Goal: Communication & Community: Share content

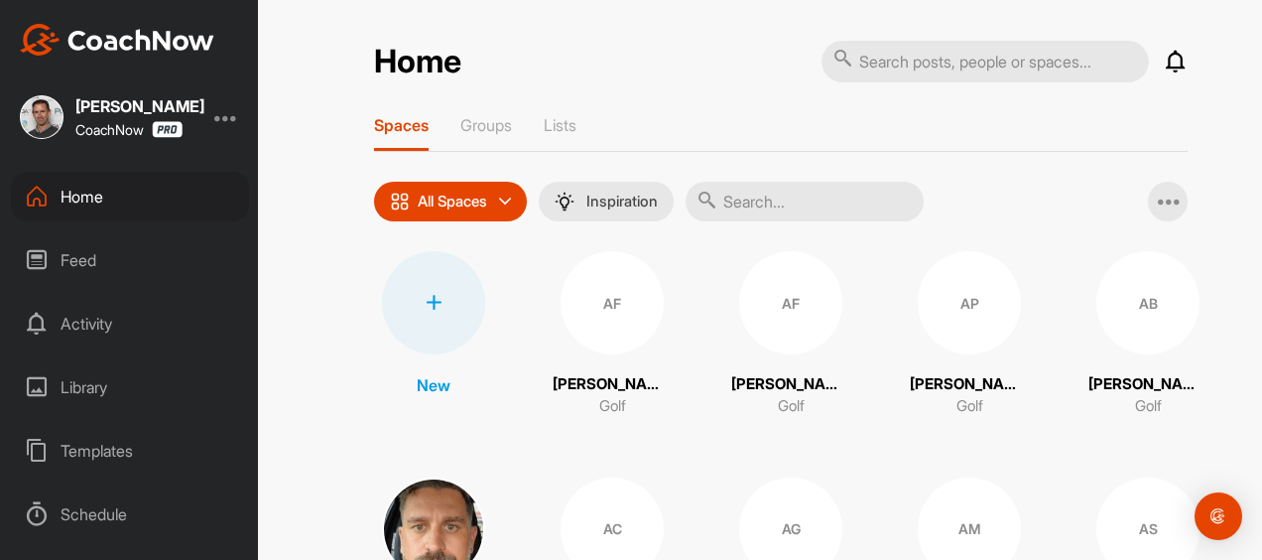
click at [103, 514] on div "Schedule" at bounding box center [130, 514] width 238 height 50
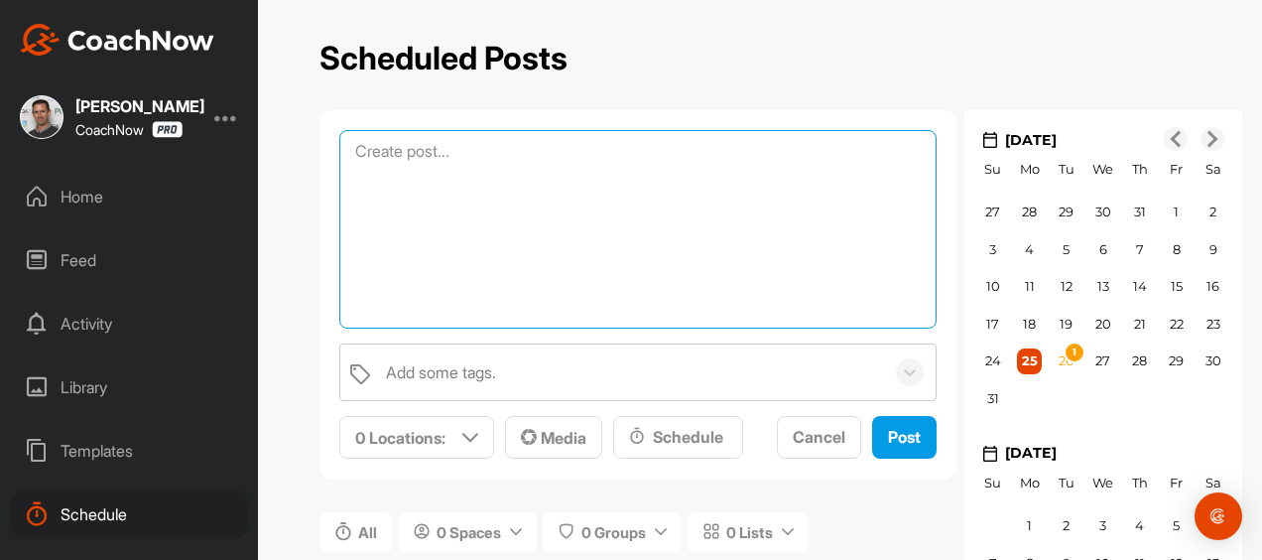
click at [422, 156] on textarea at bounding box center [637, 229] width 597 height 198
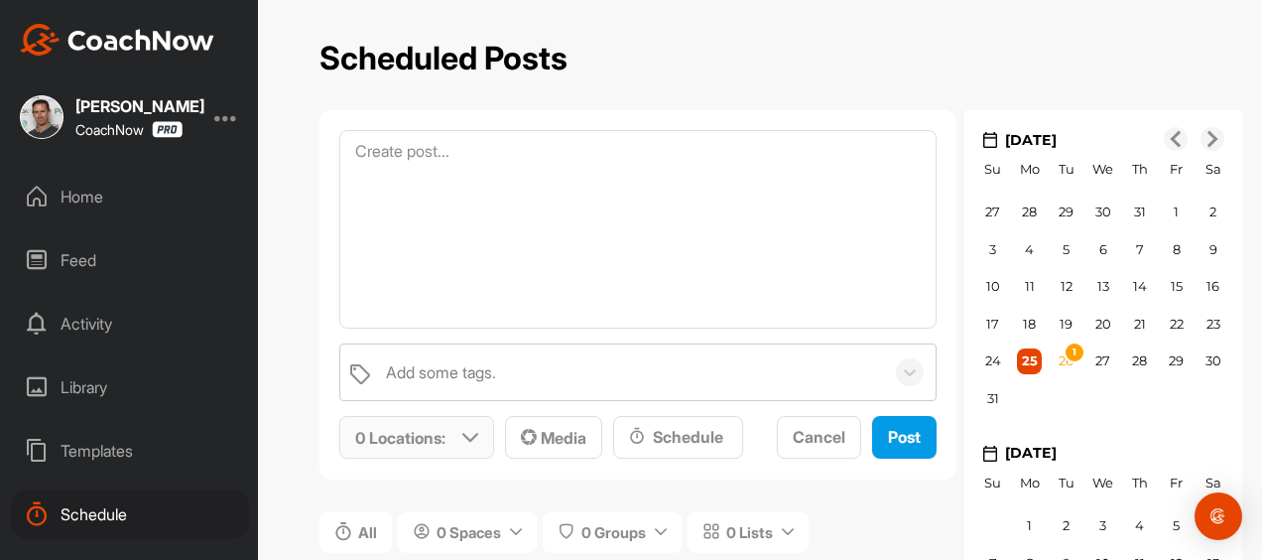
click at [462, 430] on icon at bounding box center [470, 438] width 16 height 16
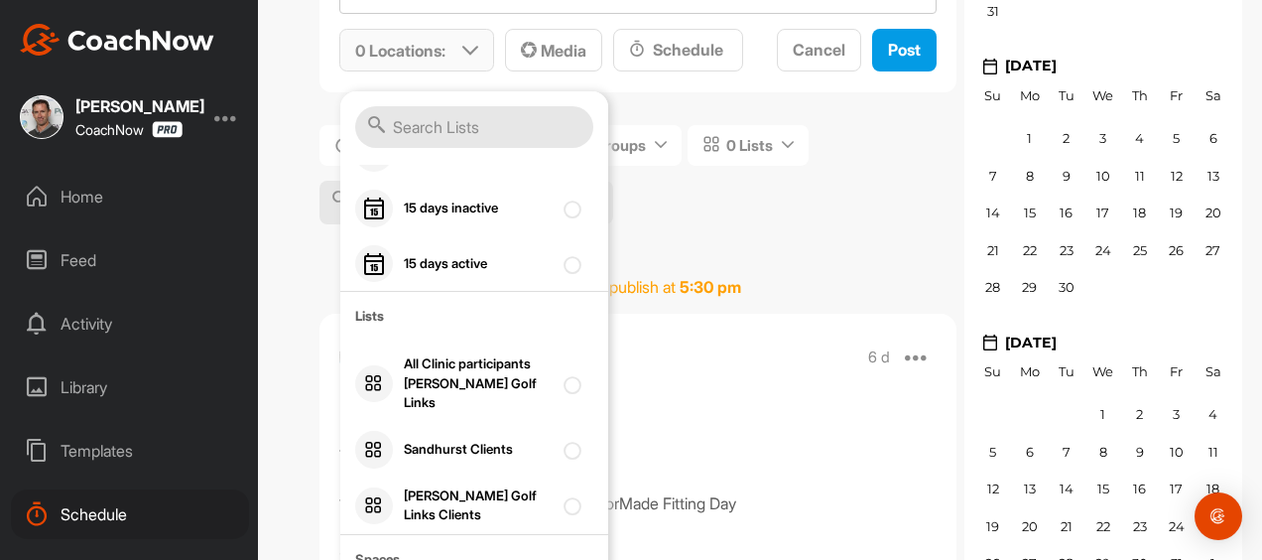
scroll to position [308, 0]
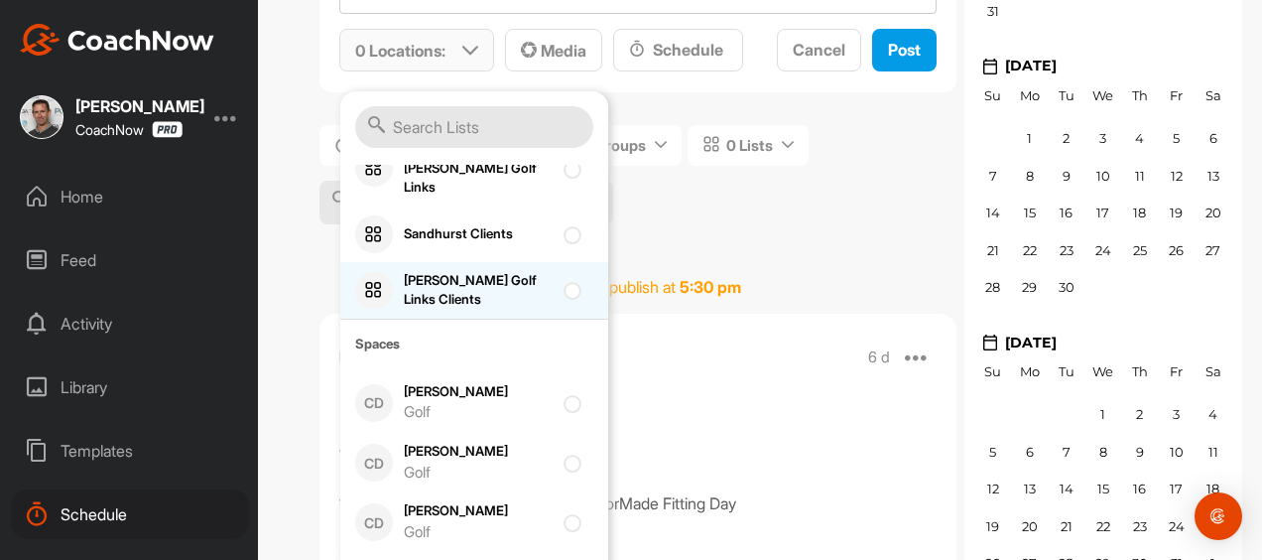
click at [450, 271] on div "[PERSON_NAME] Golf Links Clients" at bounding box center [478, 290] width 149 height 39
checkbox input "true"
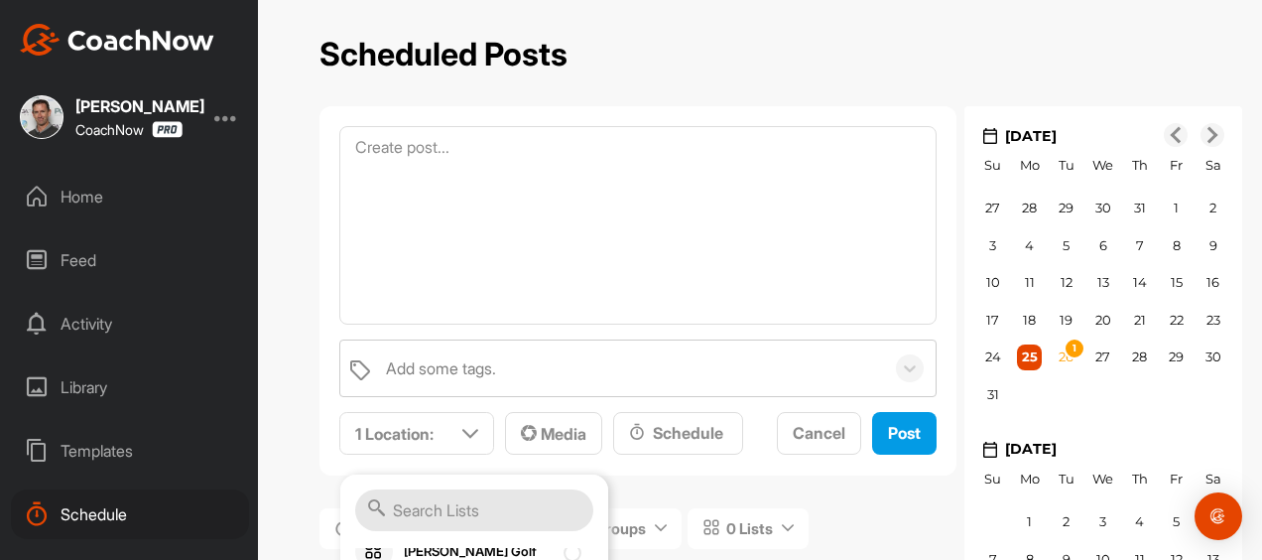
scroll to position [0, 0]
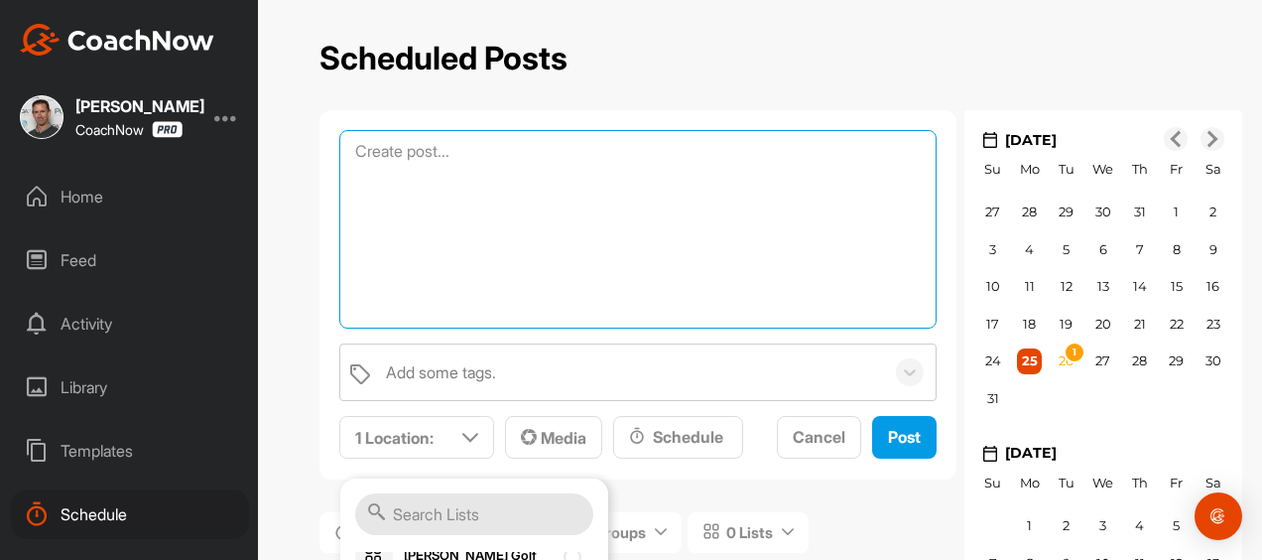
drag, startPoint x: 413, startPoint y: 143, endPoint x: 407, endPoint y: 156, distance: 14.2
click at [407, 156] on textarea at bounding box center [637, 229] width 597 height 198
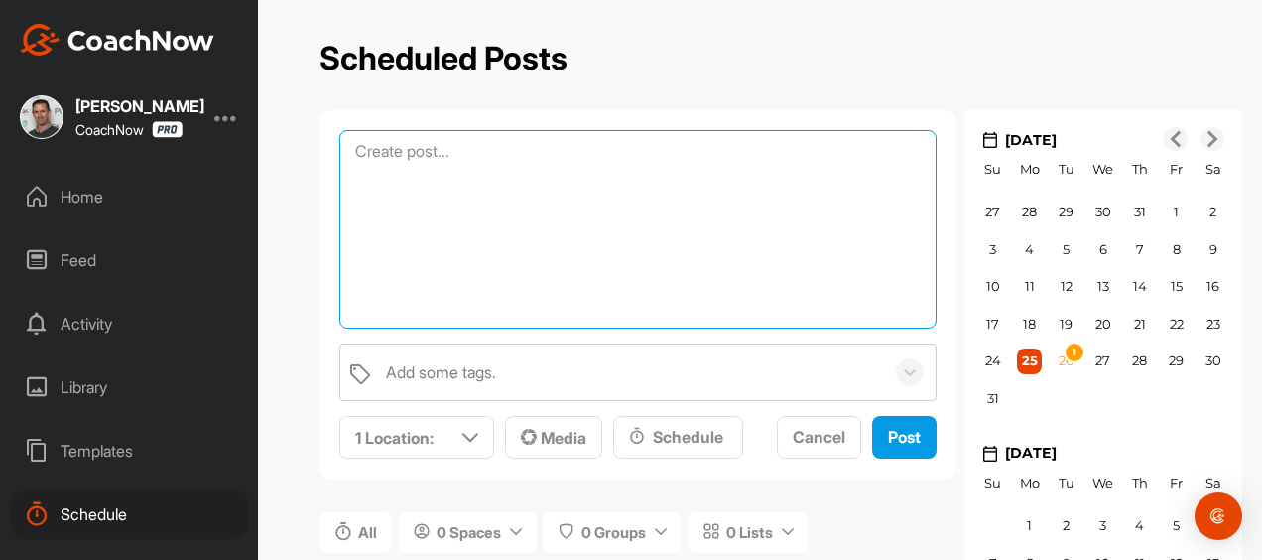
click at [410, 146] on textarea at bounding box center [637, 229] width 597 height 198
click at [548, 149] on textarea "Scoring - What do the Best Do?" at bounding box center [637, 229] width 597 height 198
click at [504, 189] on textarea "Scoring - What do the Best Players Do?" at bounding box center [637, 229] width 597 height 198
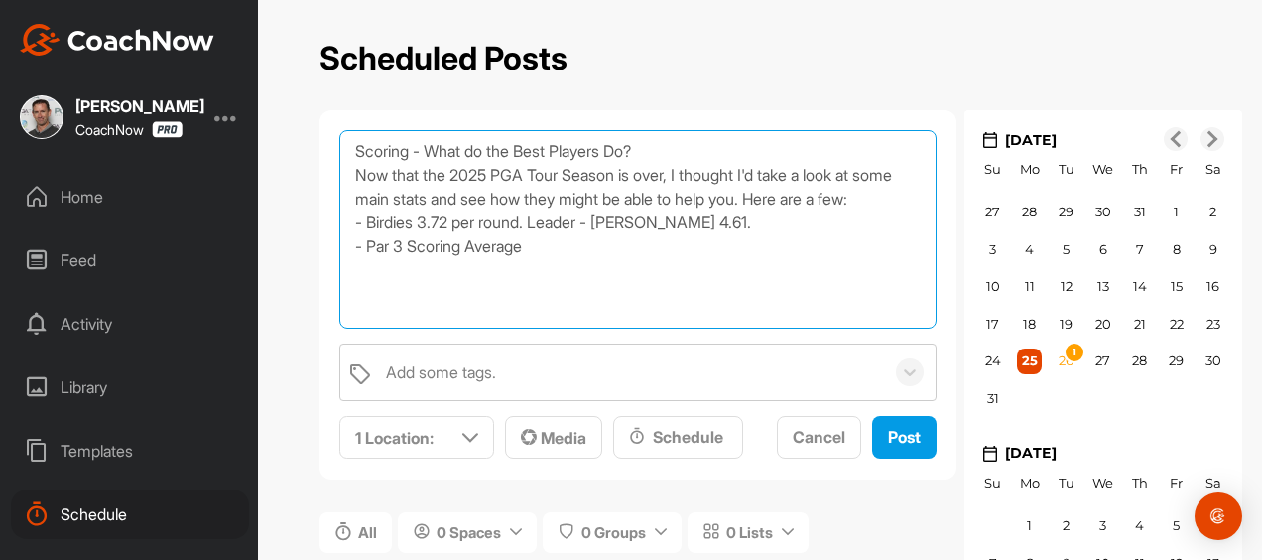
click at [366, 242] on textarea "Scoring - What do the Best Players Do? Now that the 2025 PGA Tour Season is ove…" at bounding box center [637, 229] width 597 height 198
click at [360, 267] on textarea "Scoring - What do the Best Players Do? Now that the 2025 PGA Tour Season is ove…" at bounding box center [637, 229] width 597 height 198
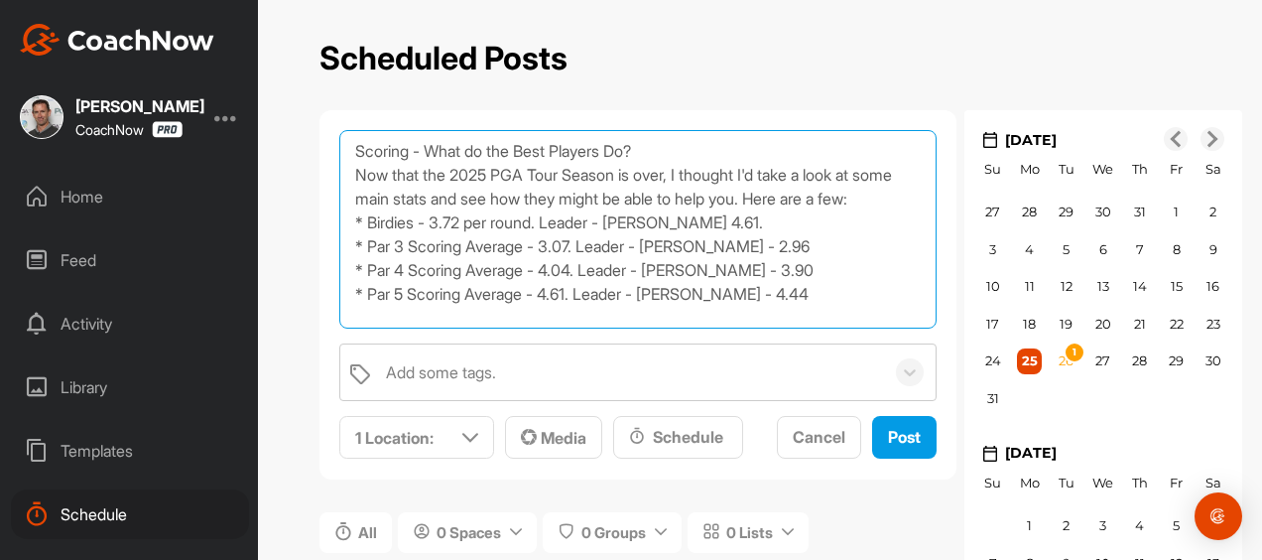
scroll to position [21, 0]
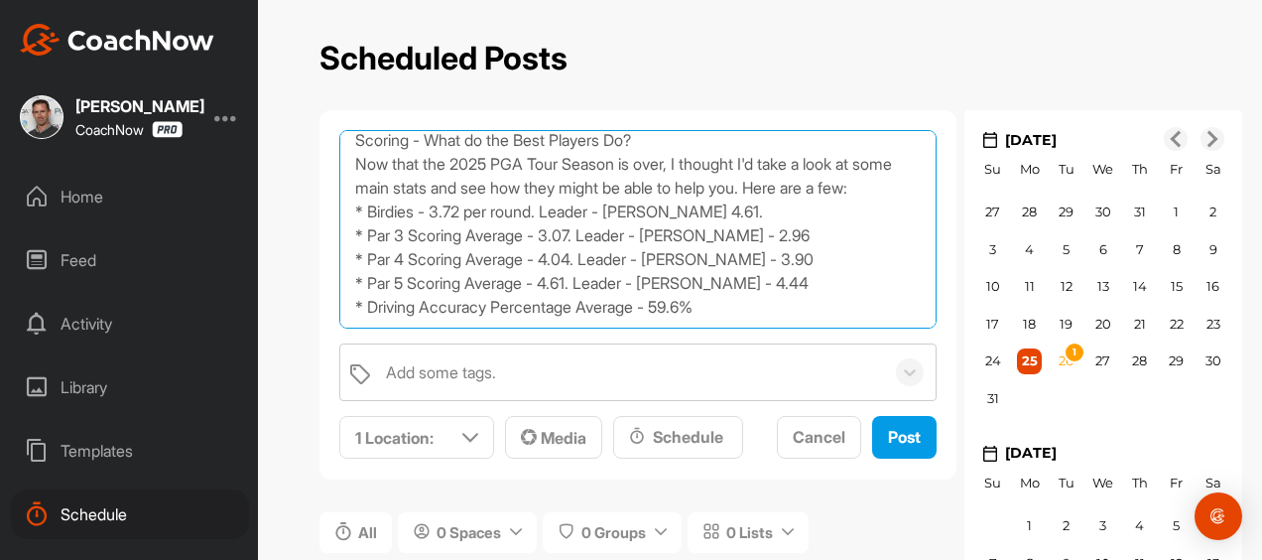
click at [645, 315] on textarea "Scoring - What do the Best Players Do? Now that the 2025 PGA Tour Season is ove…" at bounding box center [637, 229] width 597 height 198
click at [465, 309] on textarea "Scoring - What do the Best Players Do? Now that the 2025 PGA Tour Season is ove…" at bounding box center [637, 229] width 597 height 198
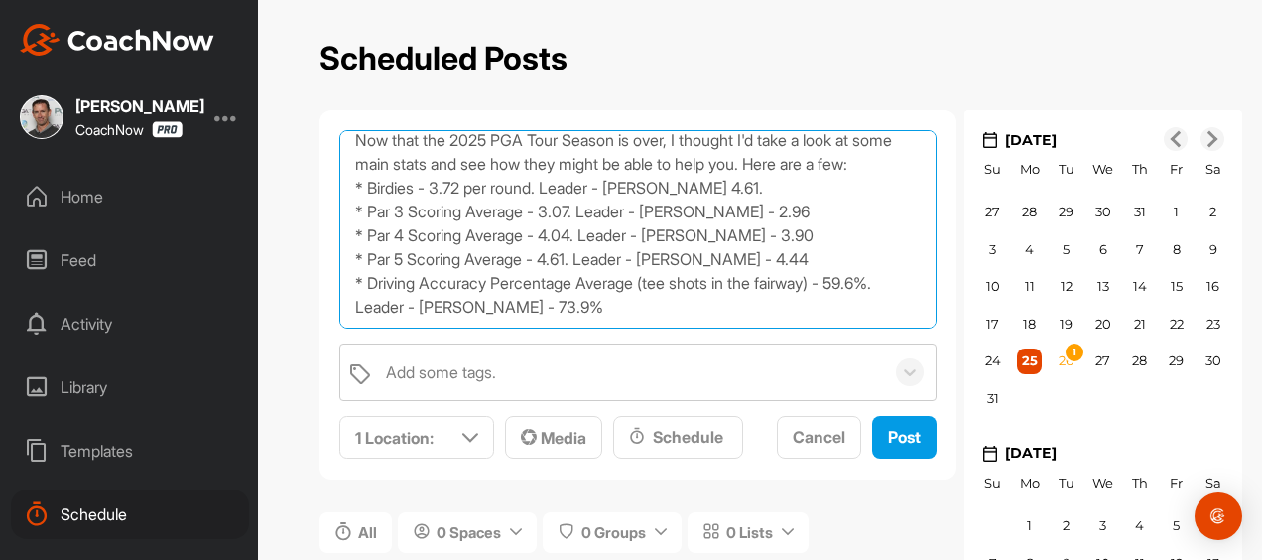
scroll to position [68, 0]
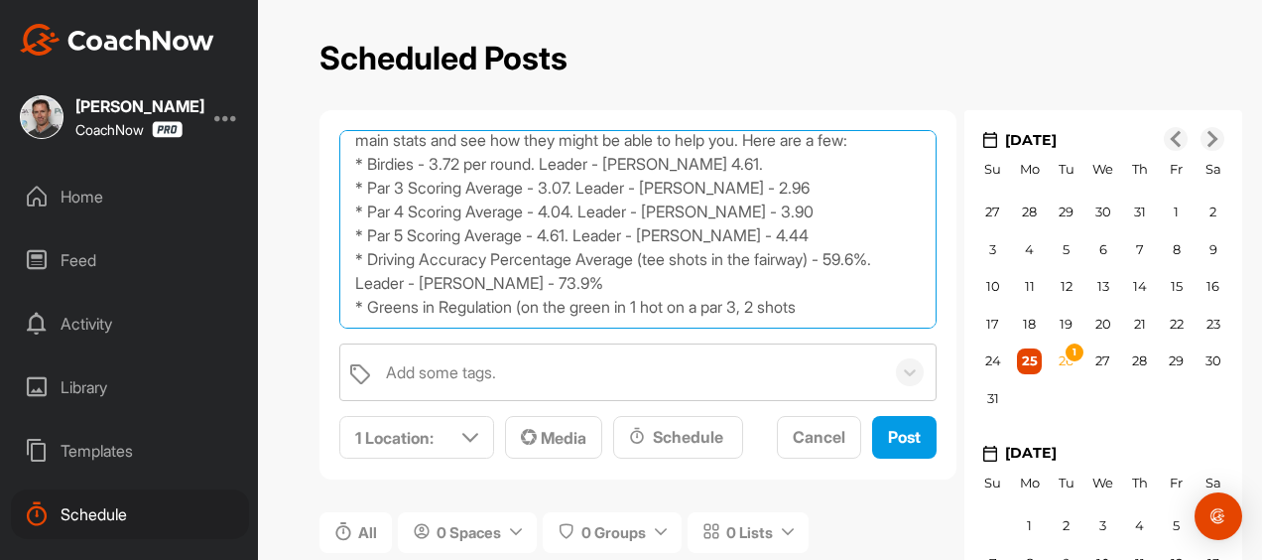
click at [656, 313] on textarea "Scoring - What do the Best Players Do? Now that the 2025 PGA Tour Season is ove…" at bounding box center [637, 229] width 597 height 198
click at [868, 315] on textarea "Scoring - What do the Best Players Do? Now that the 2025 PGA Tour Season is ove…" at bounding box center [637, 229] width 597 height 198
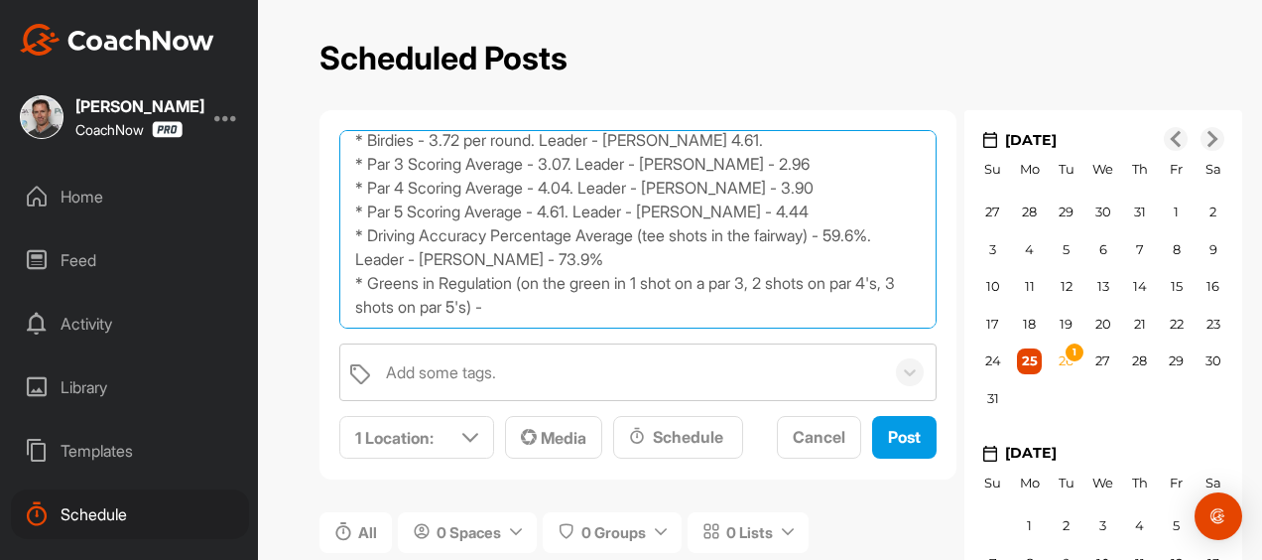
click at [518, 294] on textarea "Scoring - What do the Best Players Do? Now that the 2025 PGA Tour Season is ove…" at bounding box center [637, 229] width 597 height 198
click at [617, 315] on textarea "Scoring - What do the Best Players Do? Now that the 2025 PGA Tour Season is ove…" at bounding box center [637, 229] width 597 height 198
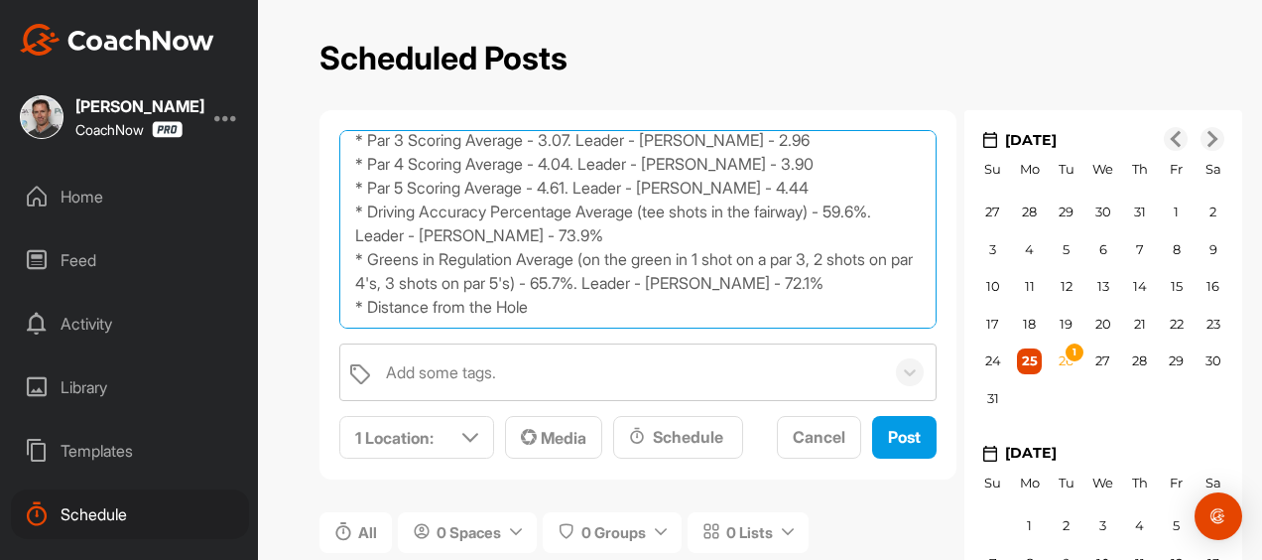
click at [367, 313] on textarea "Scoring - What do the Best Players Do? Now that the 2025 PGA Tour Season is ove…" at bounding box center [637, 229] width 597 height 198
click at [617, 315] on textarea "Scoring - What do the Best Players Do? Now that the 2025 PGA Tour Season is ove…" at bounding box center [637, 229] width 597 height 198
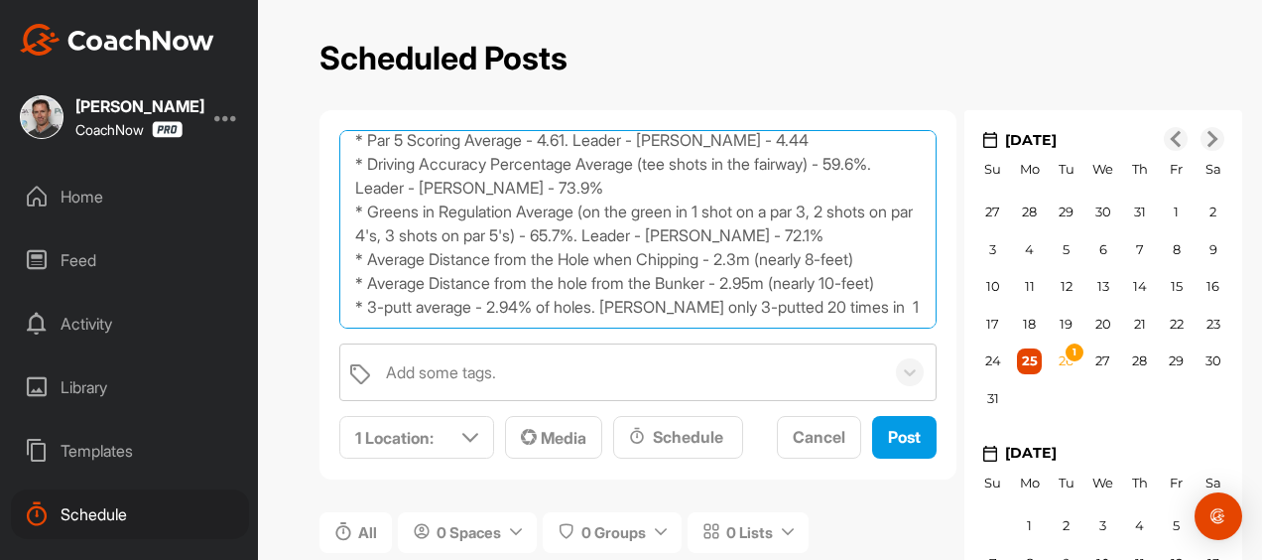
scroll to position [211, 0]
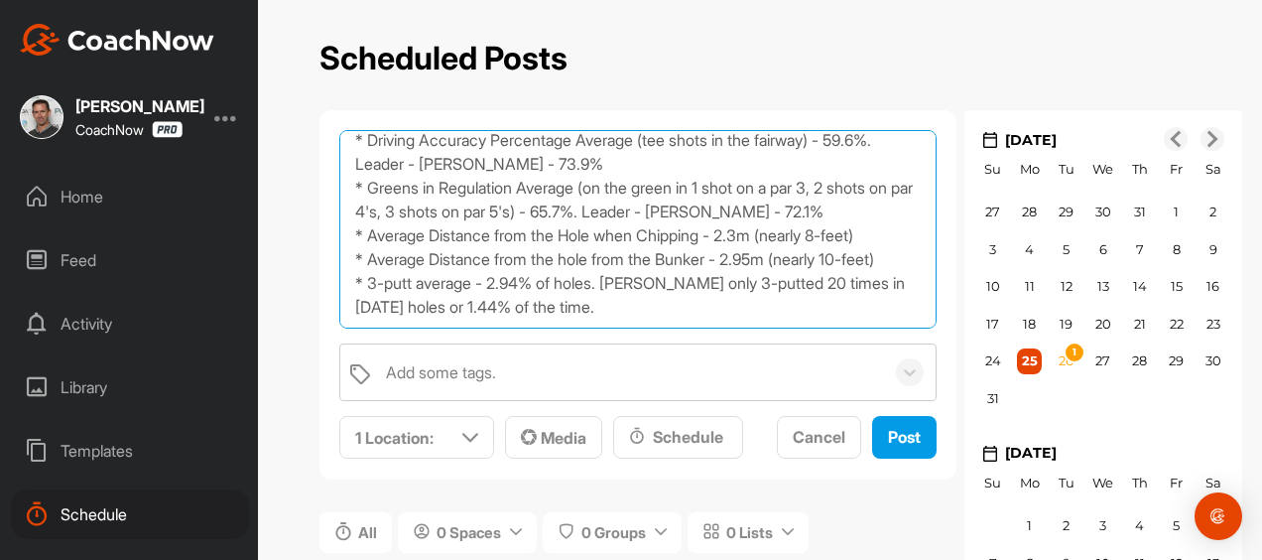
click at [626, 315] on textarea "Scoring - What do the Best Players Do? Now that the 2025 PGA Tour Season is ove…" at bounding box center [637, 229] width 597 height 198
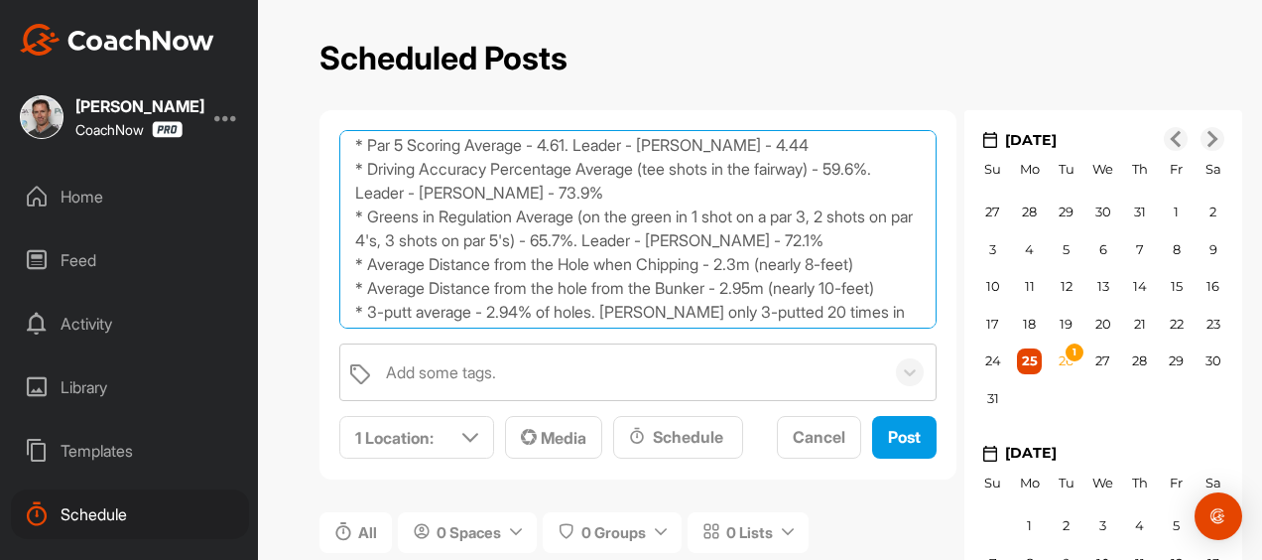
scroll to position [0, 0]
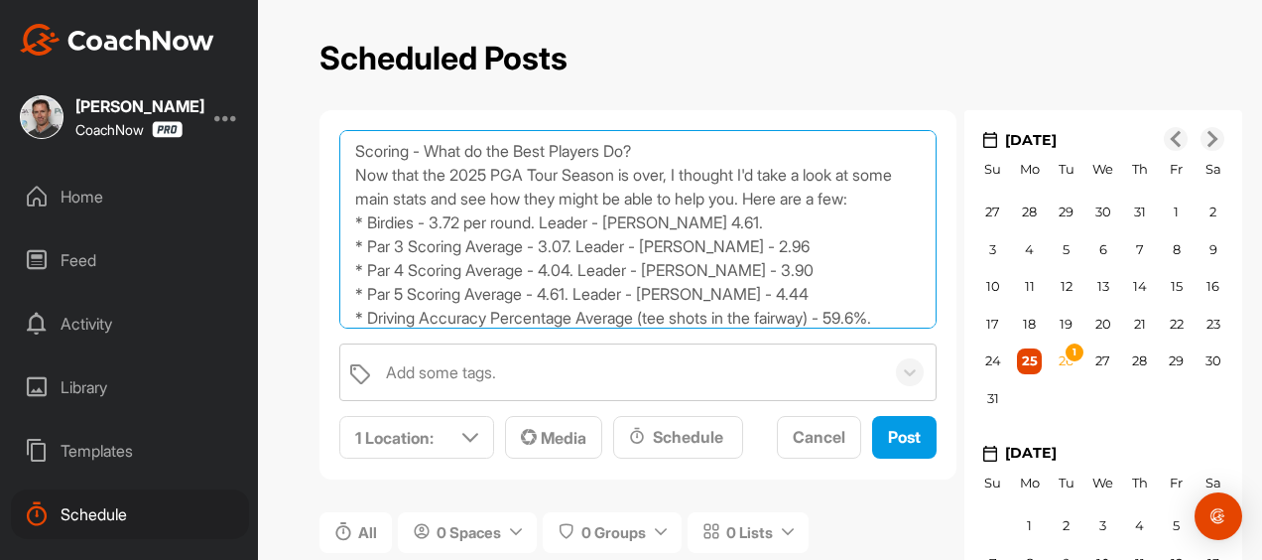
click at [431, 201] on textarea "Scoring - What do the Best Players Do? Now that the 2025 PGA Tour Season is ove…" at bounding box center [637, 229] width 597 height 198
click at [829, 197] on textarea "Scoring - What do the Best Players Do? Now that the 2025 PGA Tour Season is ove…" at bounding box center [637, 229] width 597 height 198
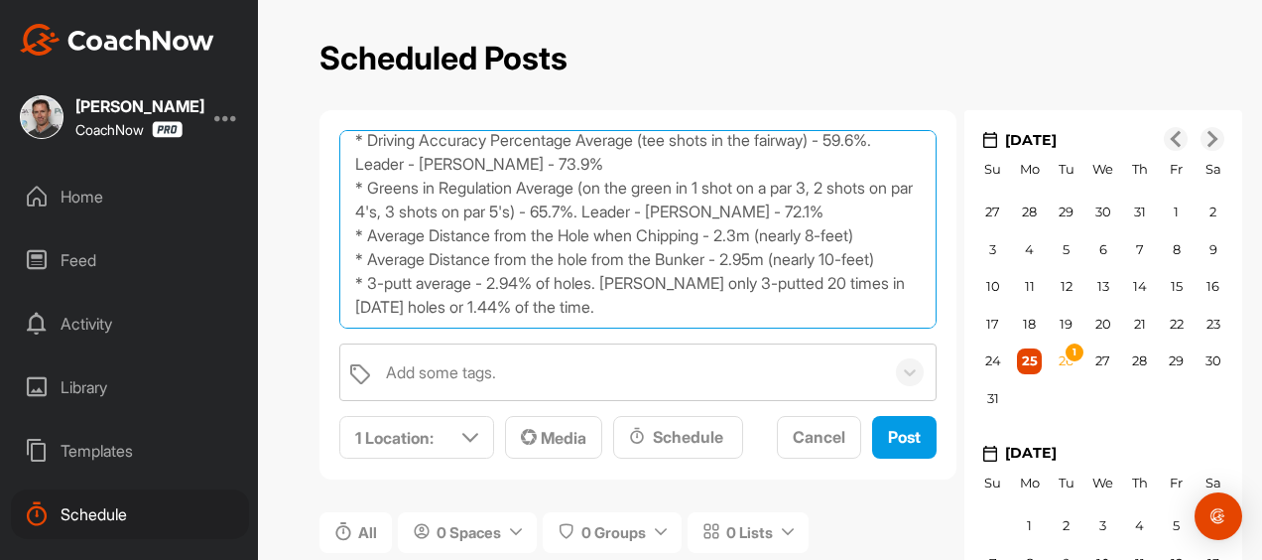
scroll to position [220, 0]
click at [656, 312] on textarea "Scoring - What do the Best Players Do? Now that the 2025 PGA Tour Season is ove…" at bounding box center [637, 229] width 597 height 198
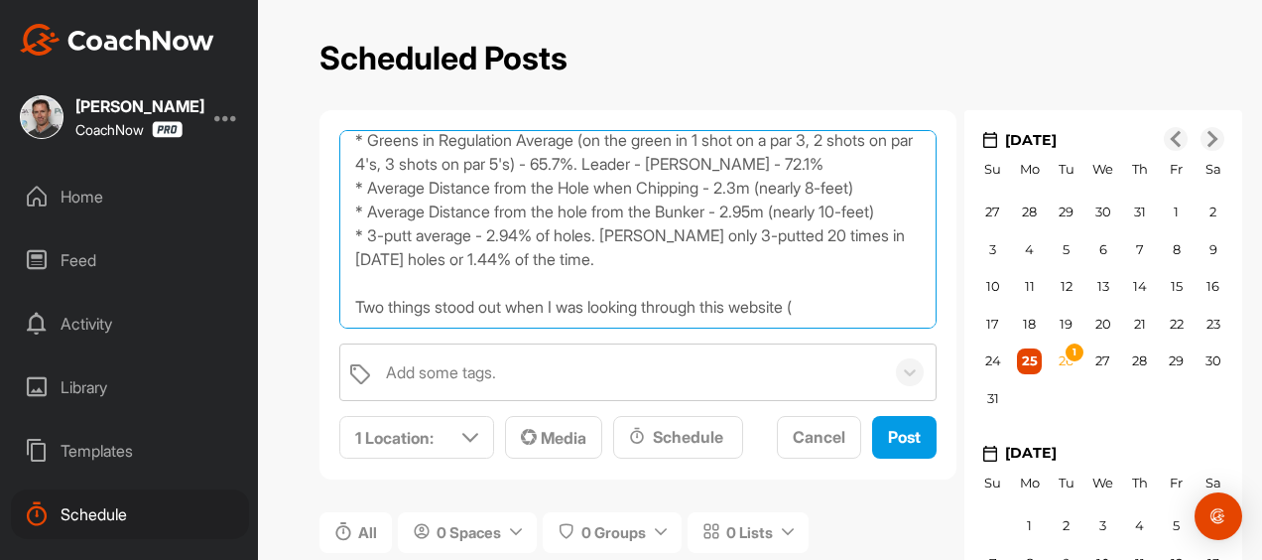
paste textarea "[URL][DOMAIN_NAME]"
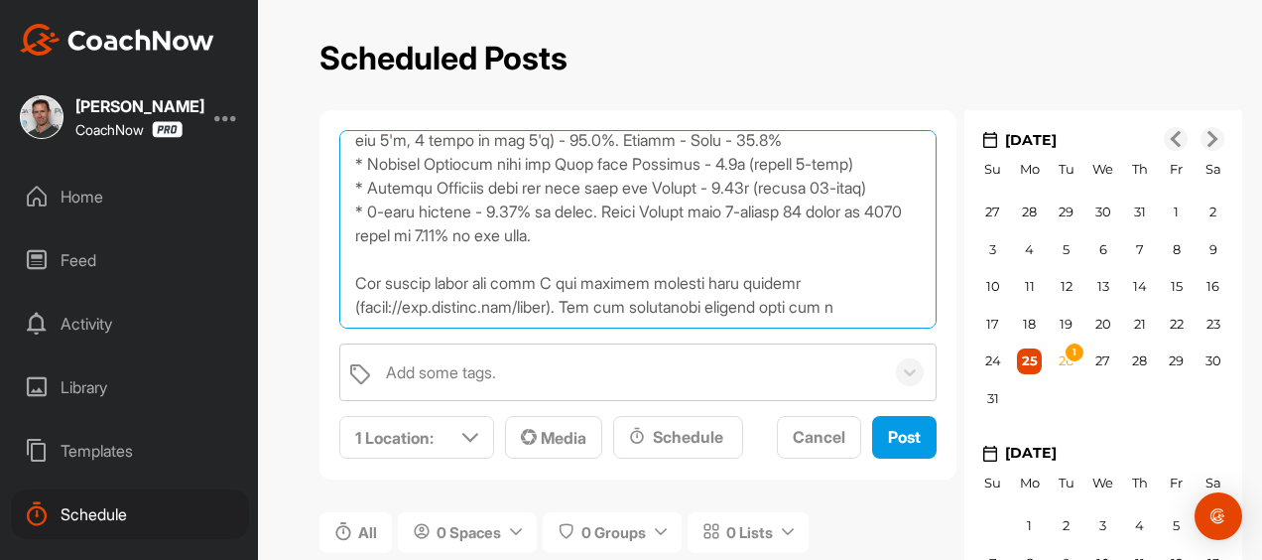
scroll to position [307, 0]
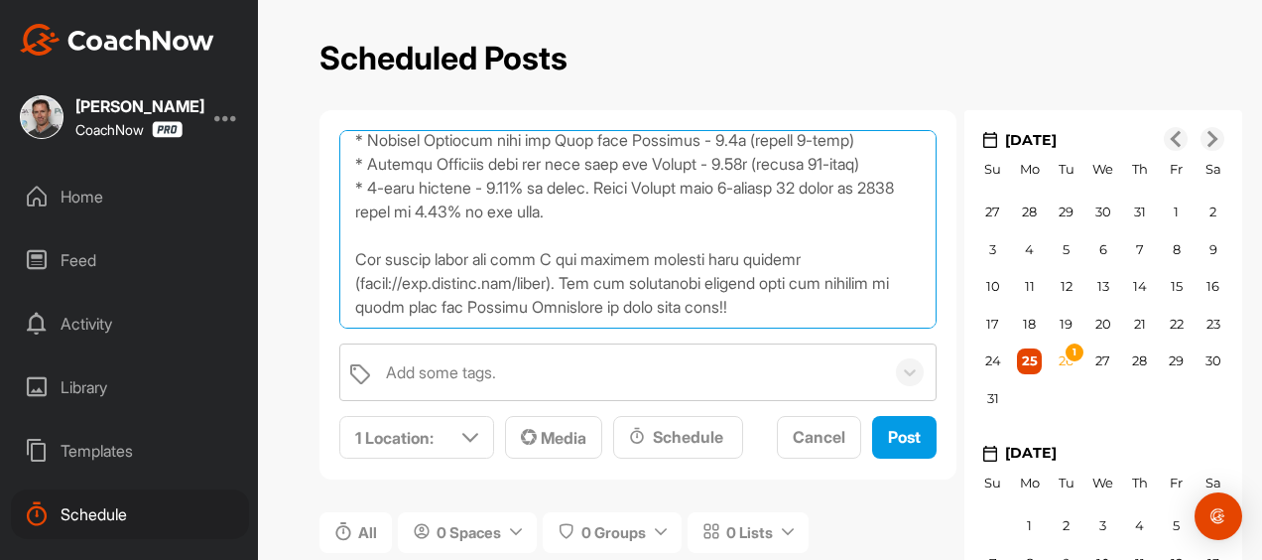
click at [629, 293] on textarea at bounding box center [637, 229] width 597 height 198
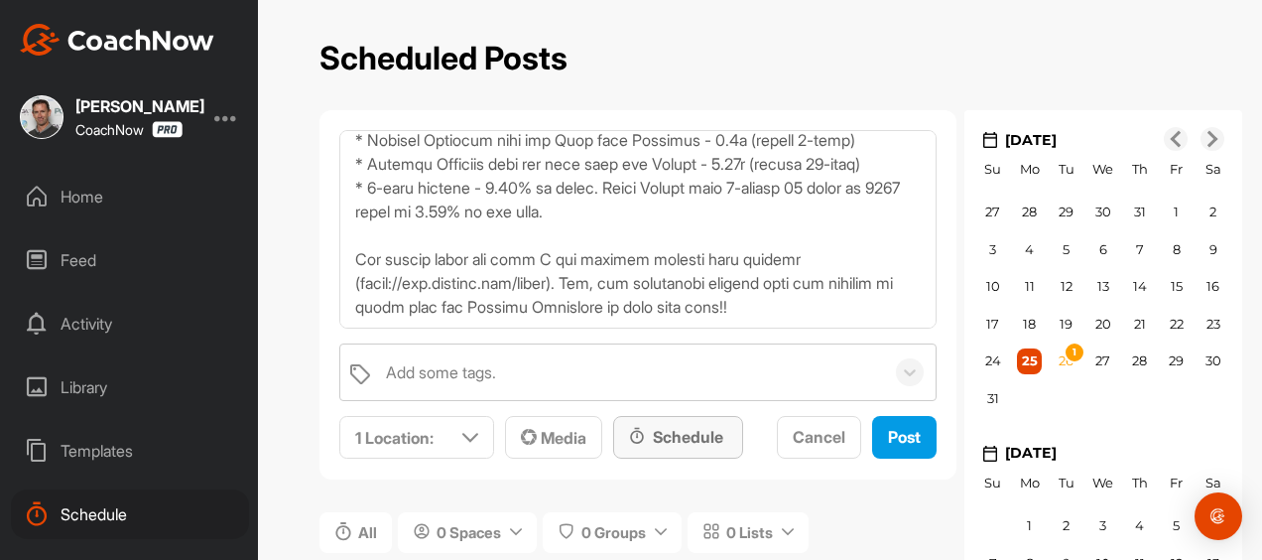
click at [629, 425] on div "Schedule" at bounding box center [678, 437] width 98 height 24
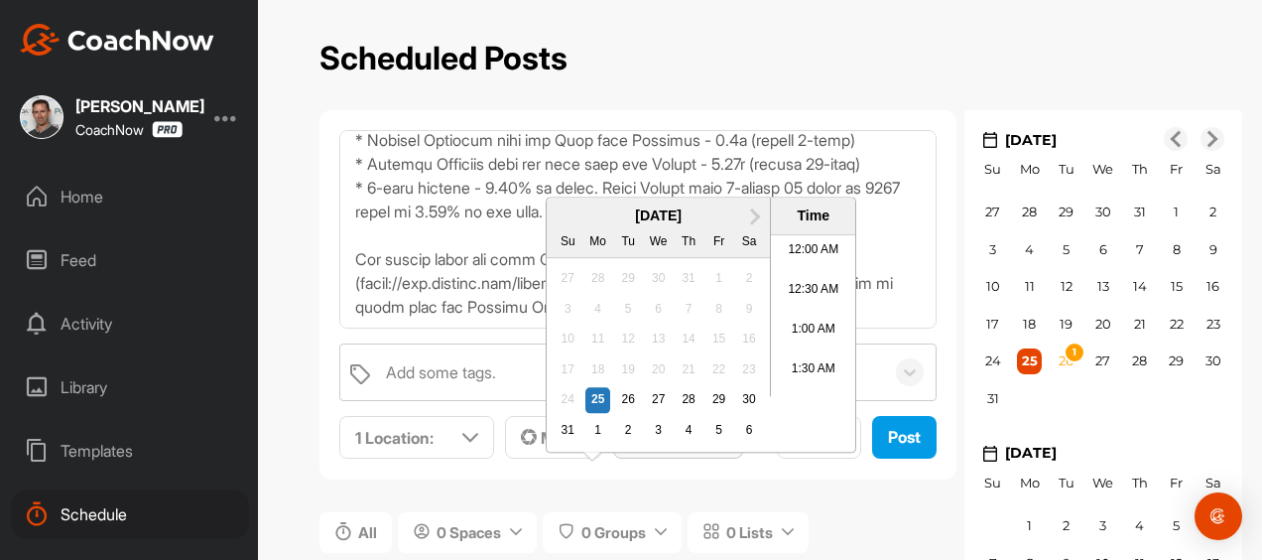
scroll to position [1646, 0]
click at [615, 418] on div "2" at bounding box center [628, 431] width 26 height 26
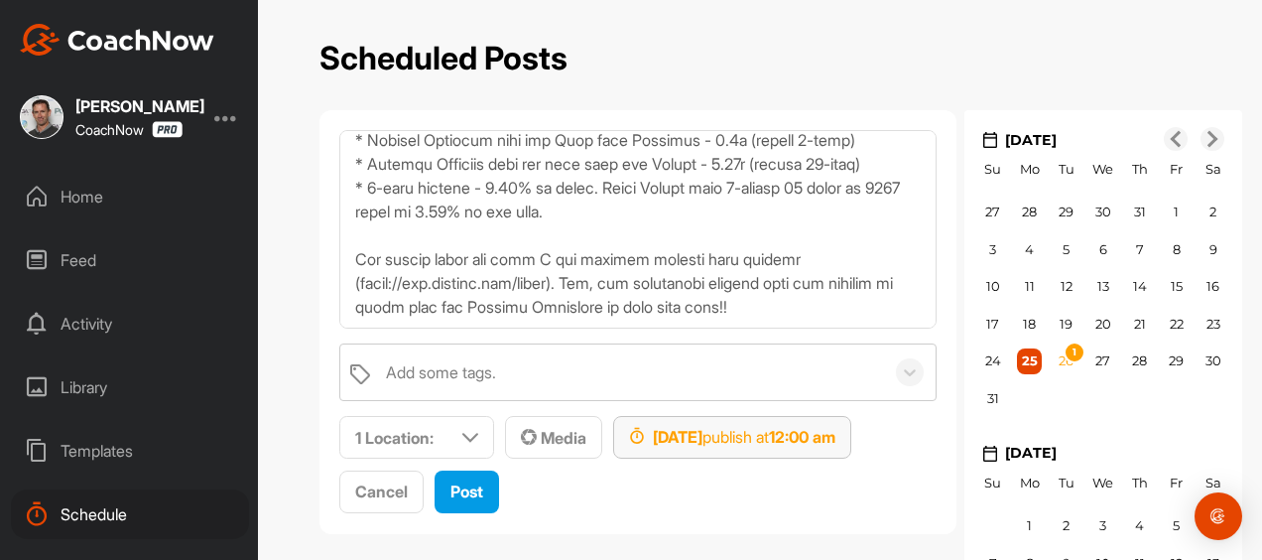
click at [653, 427] on strong "[DATE]" at bounding box center [678, 437] width 50 height 20
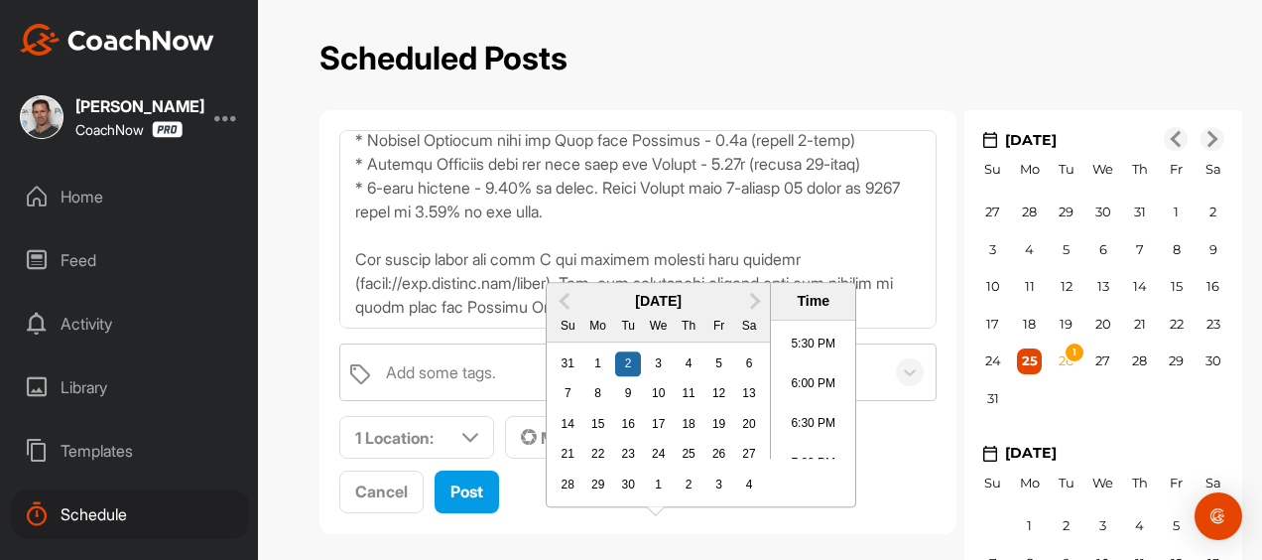
scroll to position [1377, 0]
click at [771, 332] on li "5:30 PM" at bounding box center [813, 352] width 84 height 40
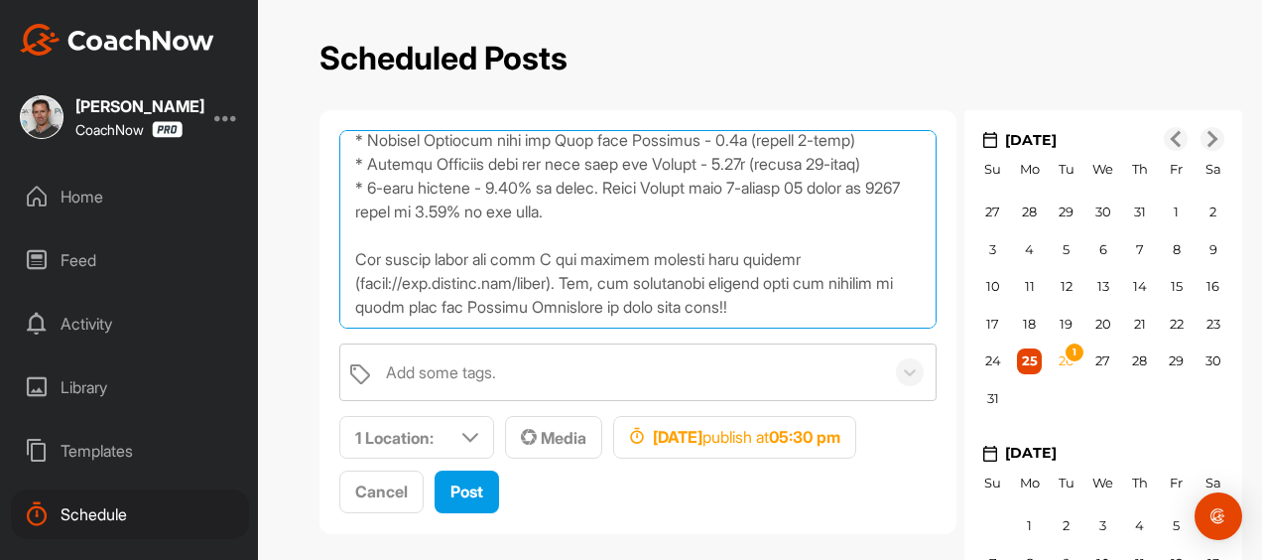
click at [849, 313] on textarea at bounding box center [637, 229] width 597 height 198
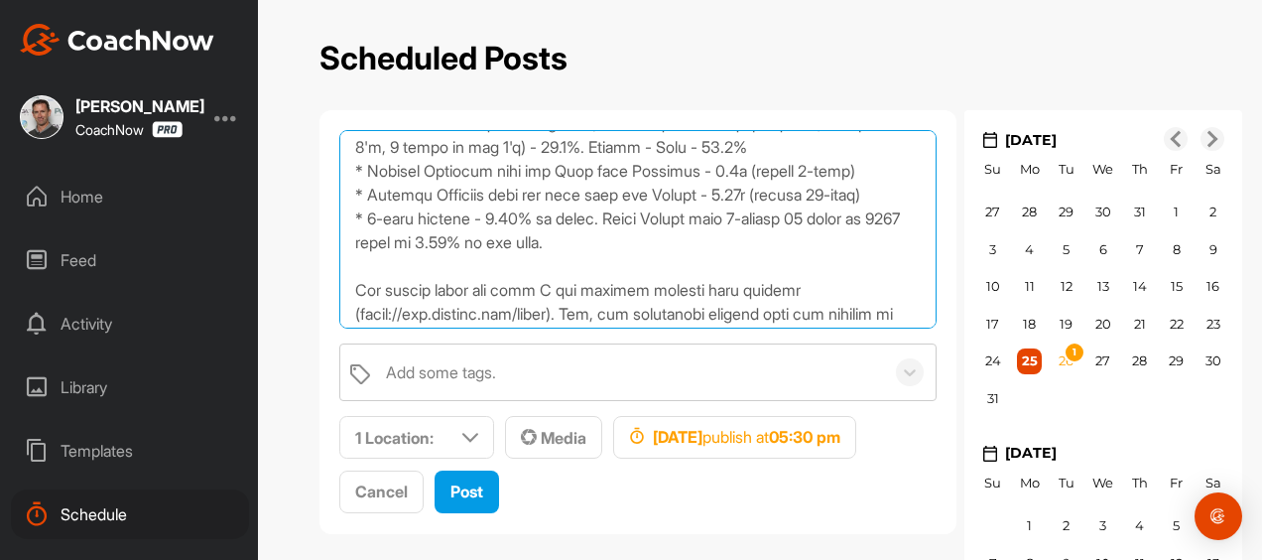
scroll to position [315, 0]
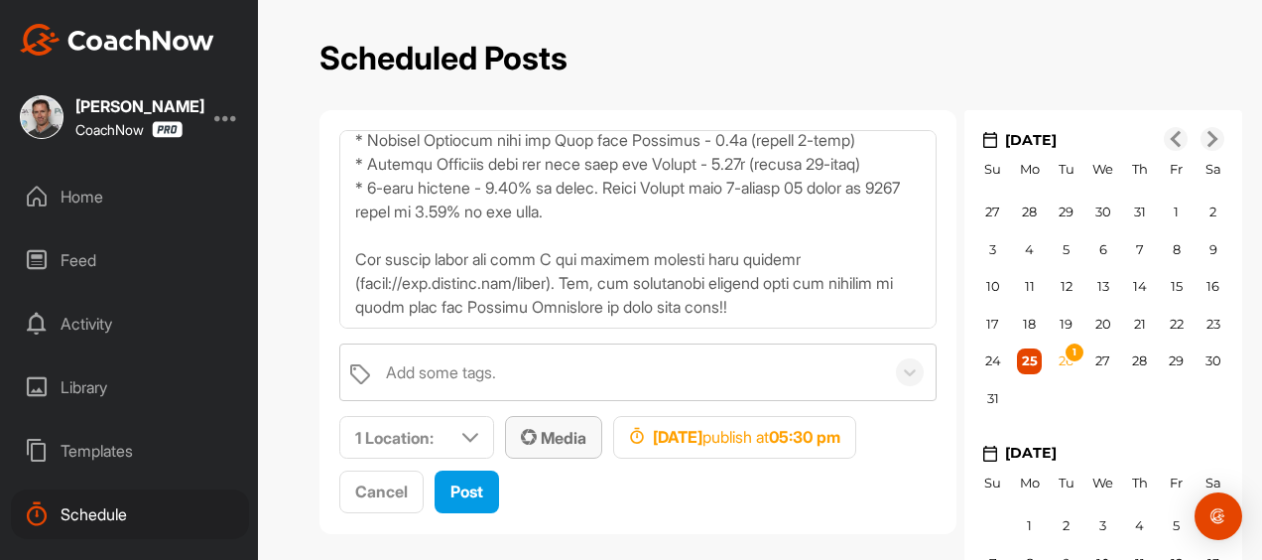
click at [521, 428] on span "Media" at bounding box center [553, 438] width 65 height 20
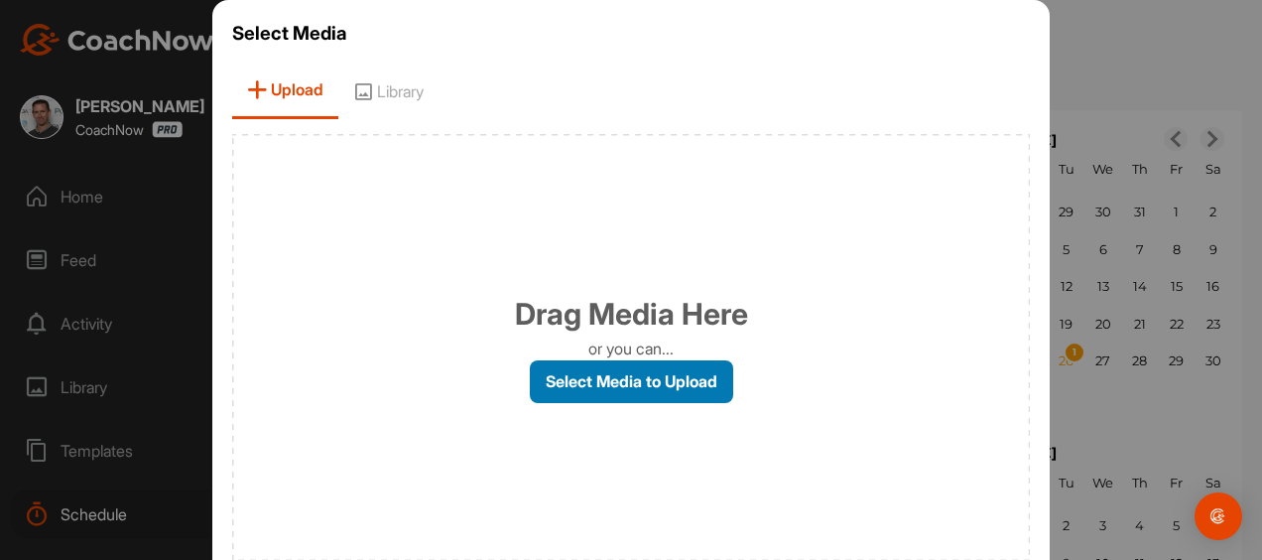
click at [619, 360] on label "Select Media to Upload" at bounding box center [631, 381] width 203 height 43
click at [0, 0] on input "Select Media to Upload" at bounding box center [0, 0] width 0 height 0
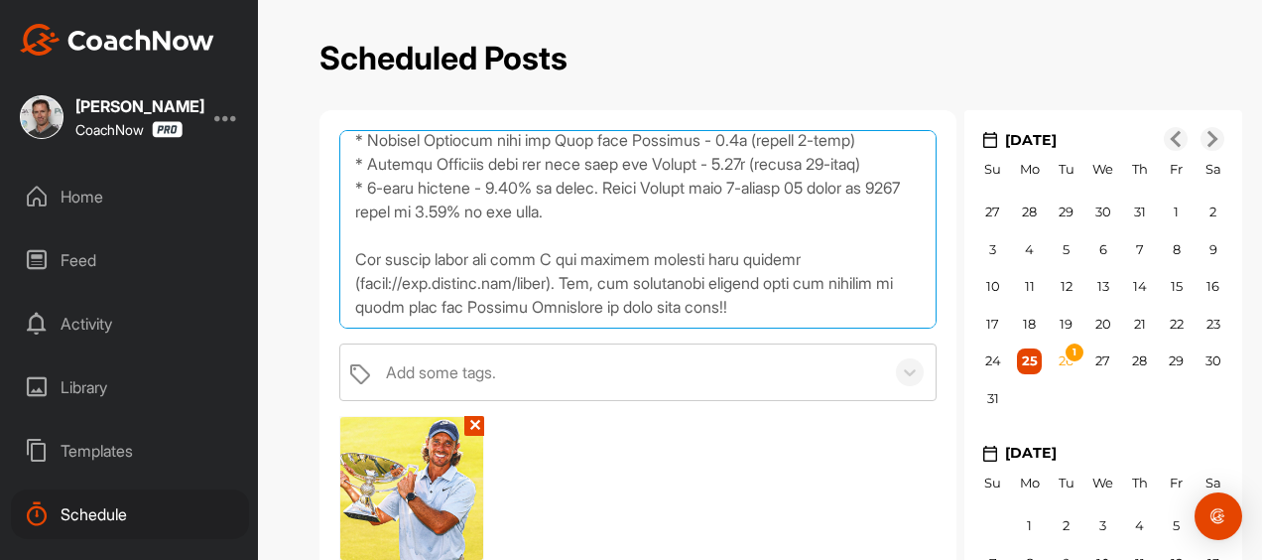
click at [849, 308] on textarea at bounding box center [637, 229] width 597 height 198
click at [862, 307] on textarea at bounding box center [637, 229] width 597 height 198
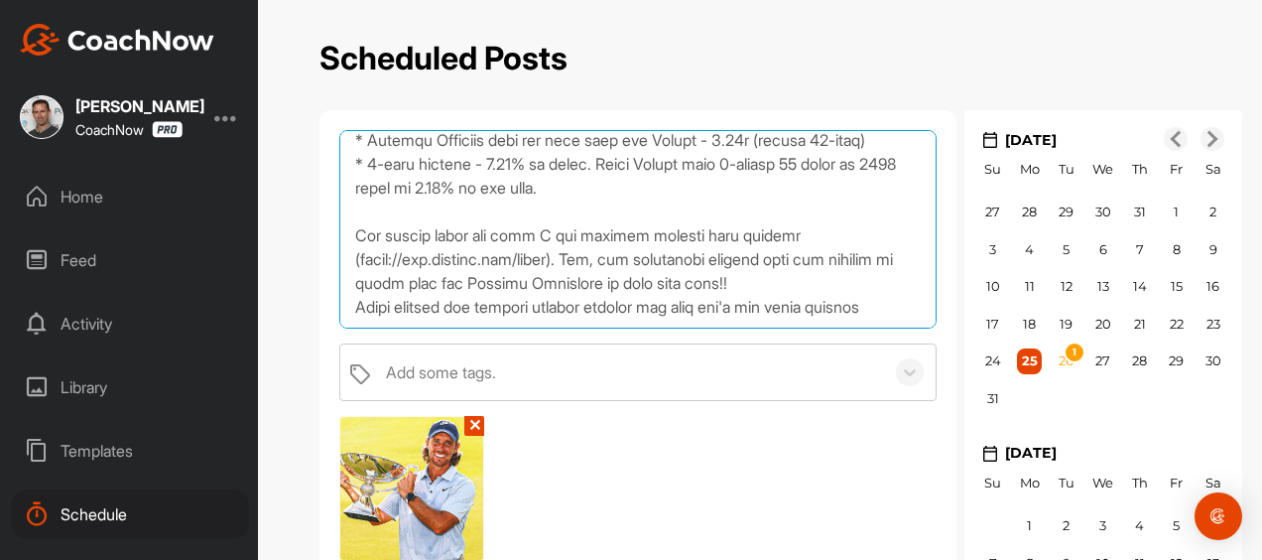
scroll to position [354, 0]
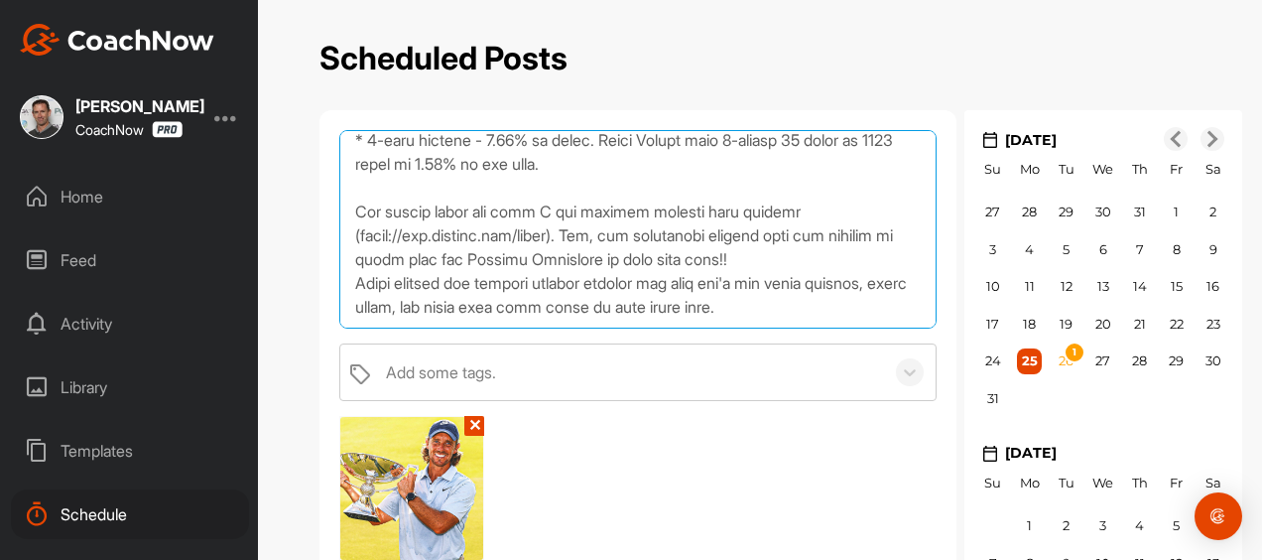
click at [845, 319] on textarea at bounding box center [637, 229] width 597 height 198
click at [347, 295] on textarea at bounding box center [637, 229] width 597 height 198
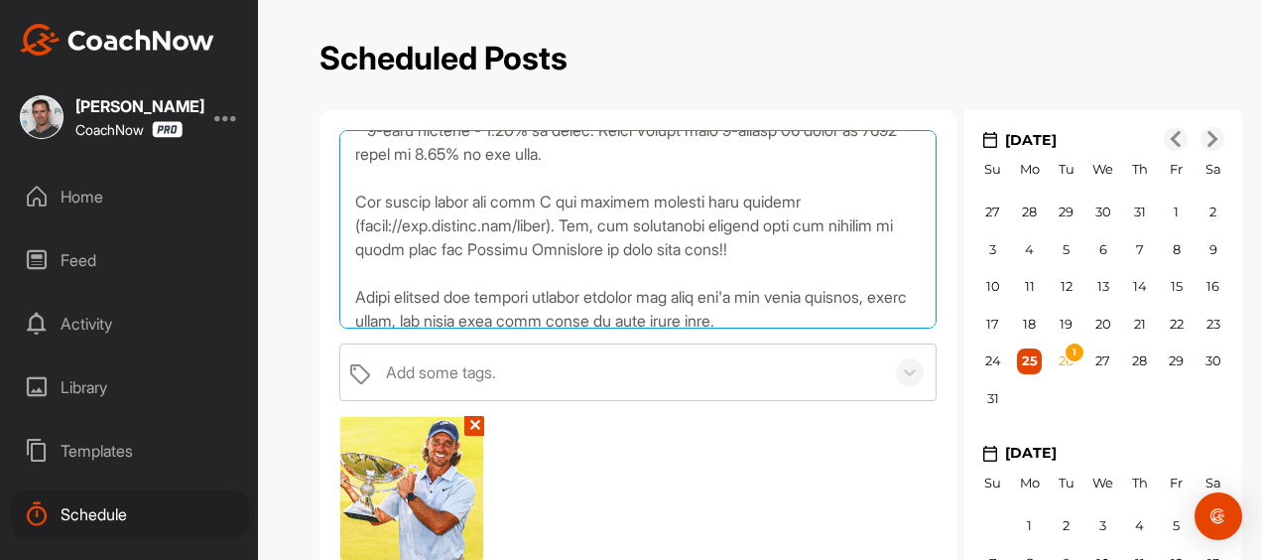
scroll to position [387, 0]
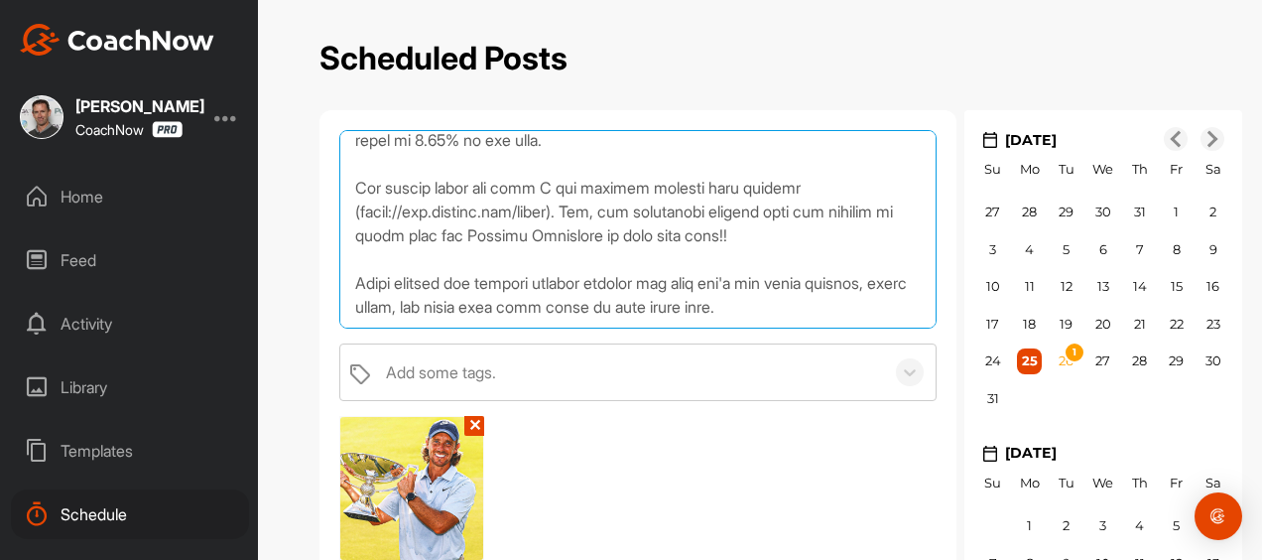
click at [880, 316] on textarea at bounding box center [637, 229] width 597 height 198
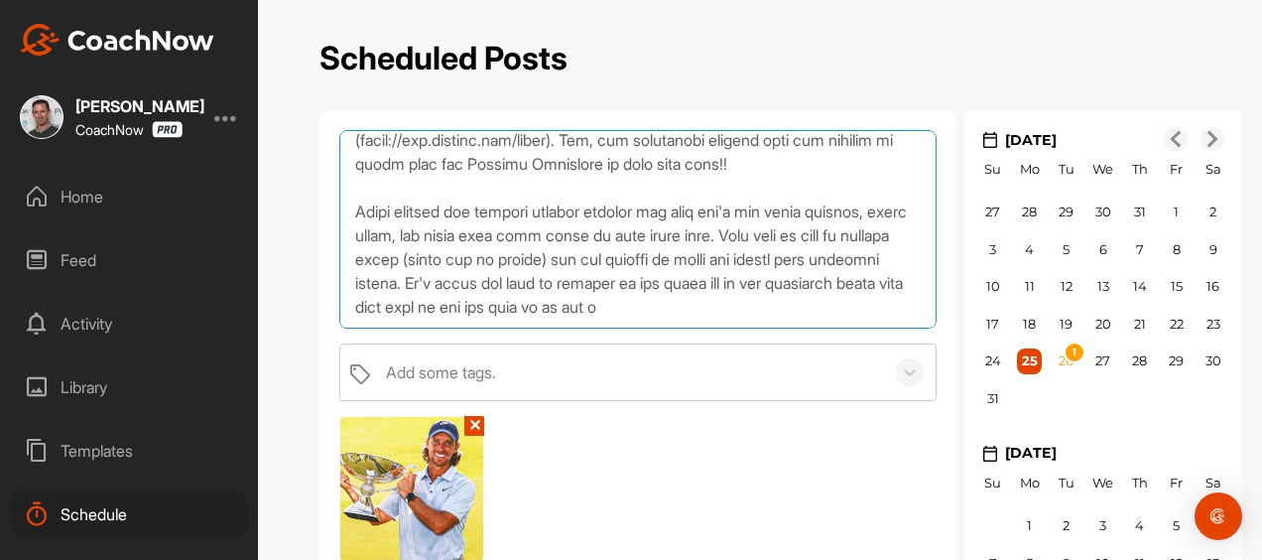
scroll to position [473, 0]
click at [433, 312] on textarea at bounding box center [637, 229] width 597 height 198
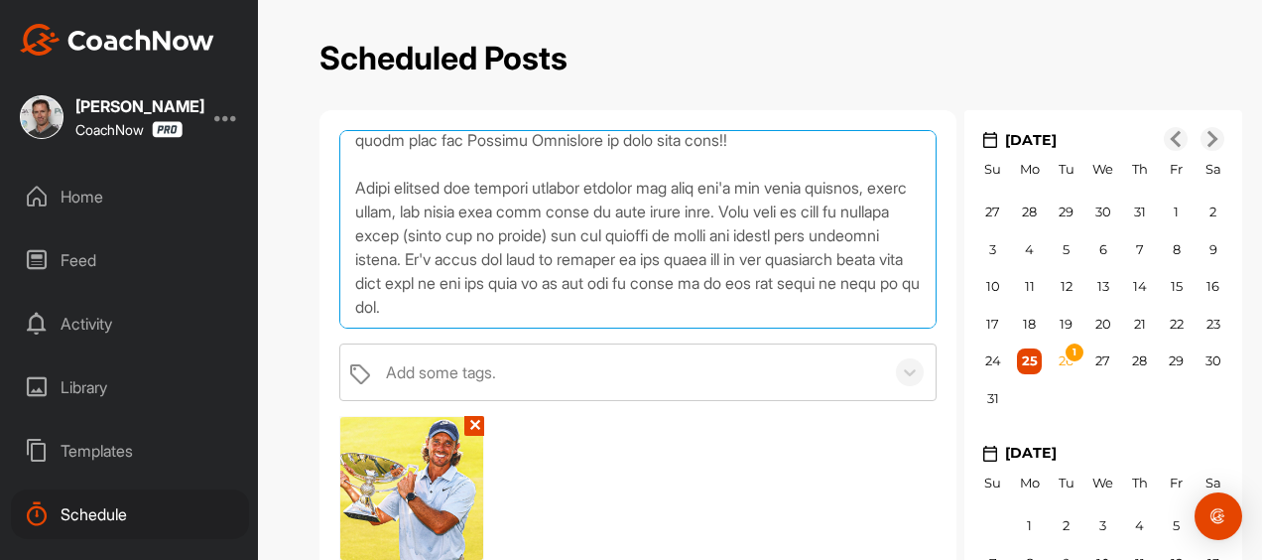
click at [761, 317] on textarea at bounding box center [637, 229] width 597 height 198
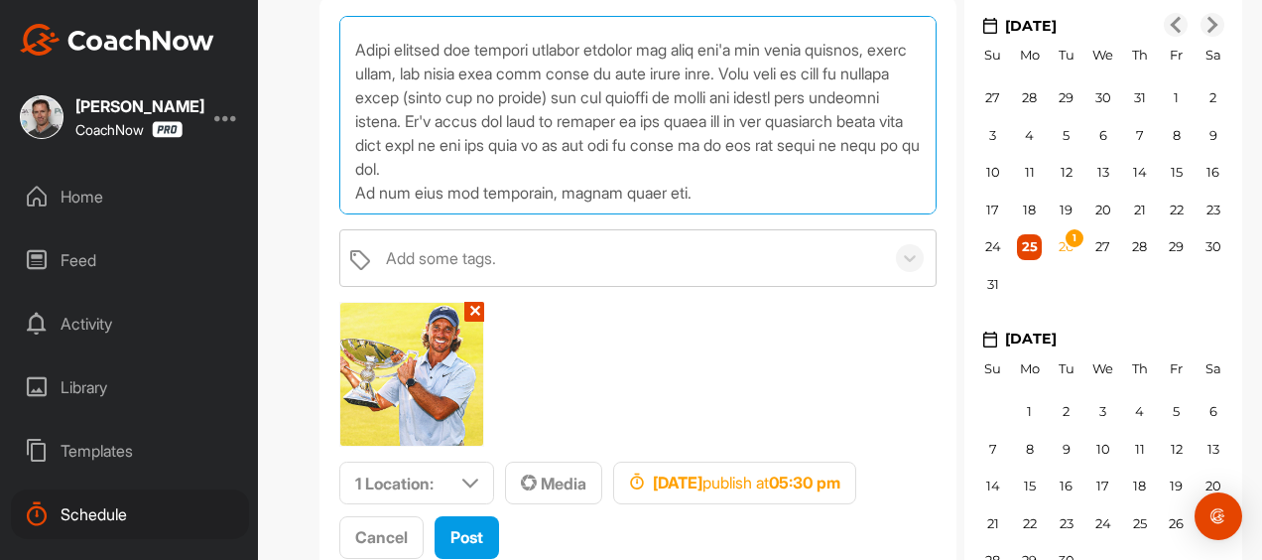
scroll to position [153, 0]
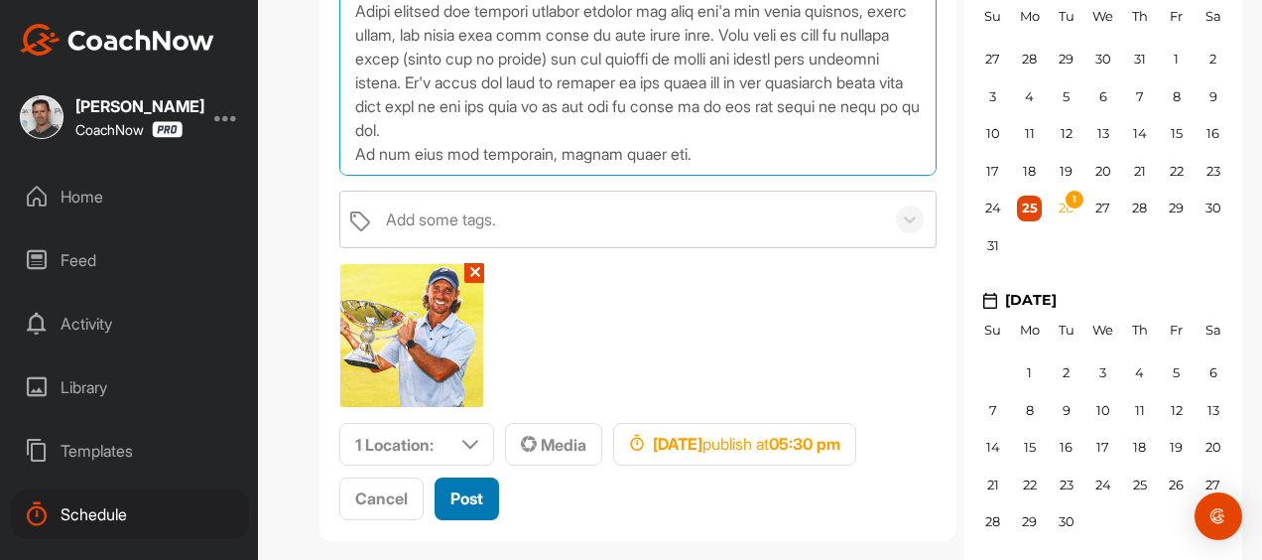
type textarea "Scoring - What do the Best Players Do? Now that the 2025 PGA Tour Season is ove…"
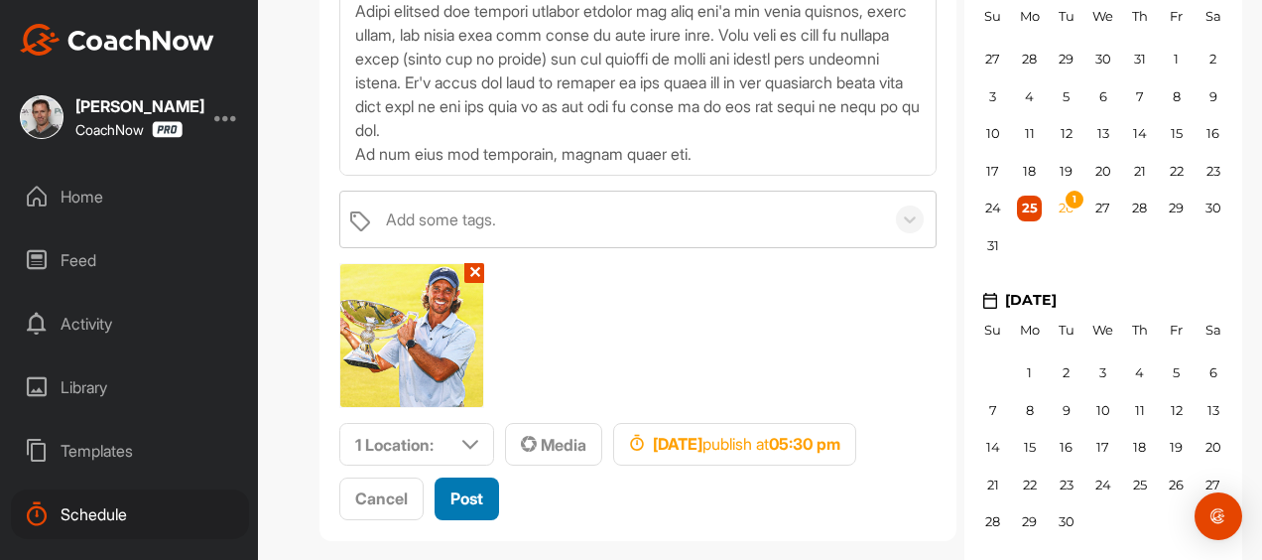
click at [483, 488] on span "Post" at bounding box center [466, 498] width 33 height 20
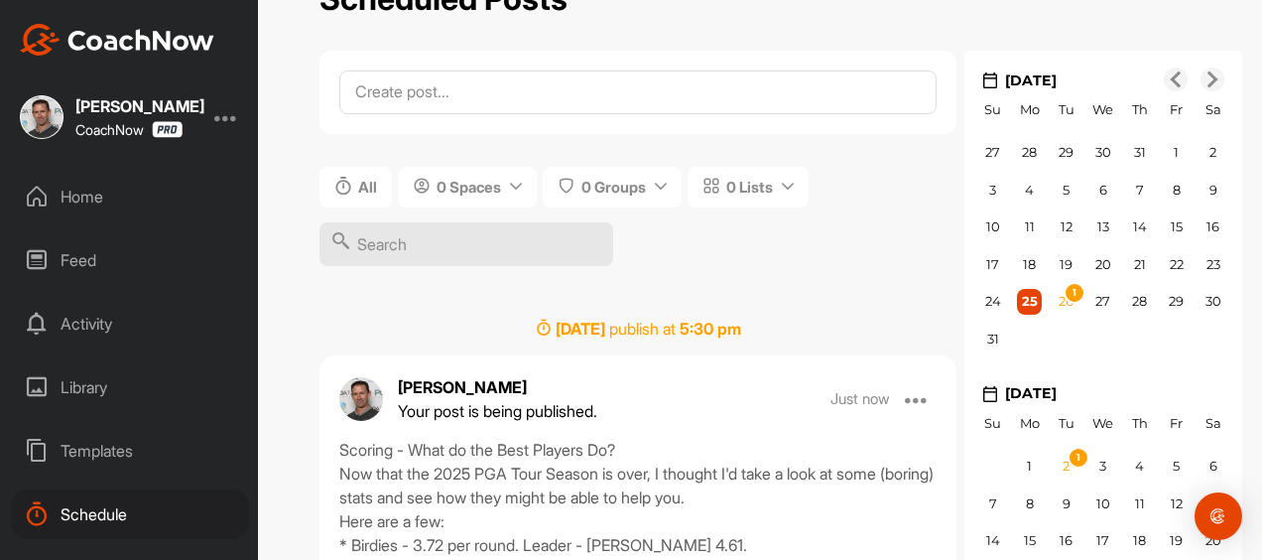
scroll to position [0, 0]
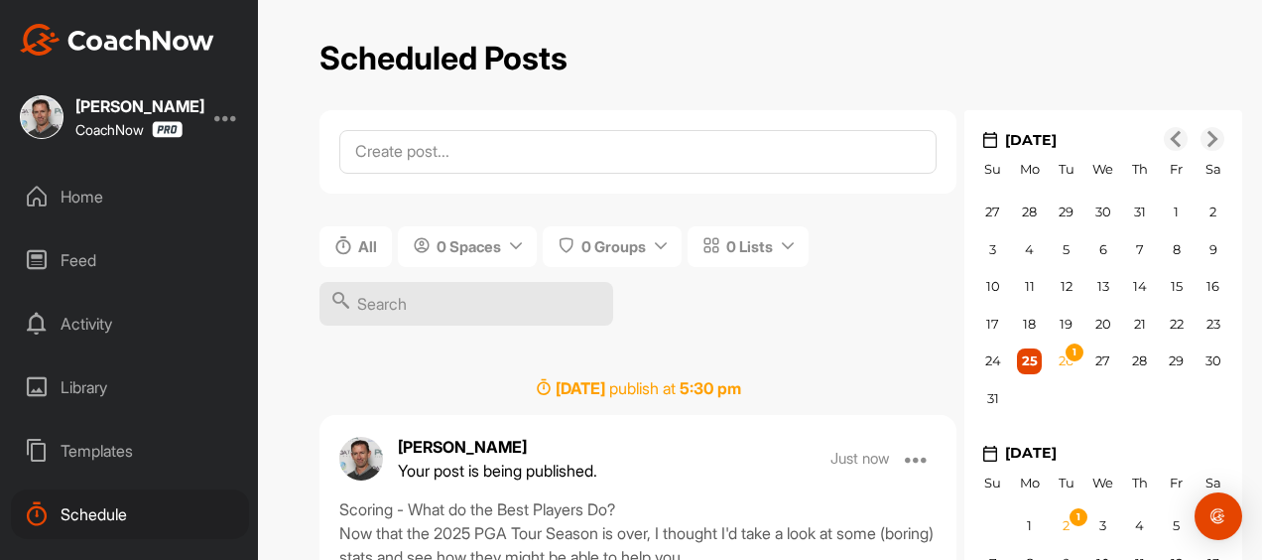
click at [71, 190] on div "Home" at bounding box center [130, 197] width 238 height 50
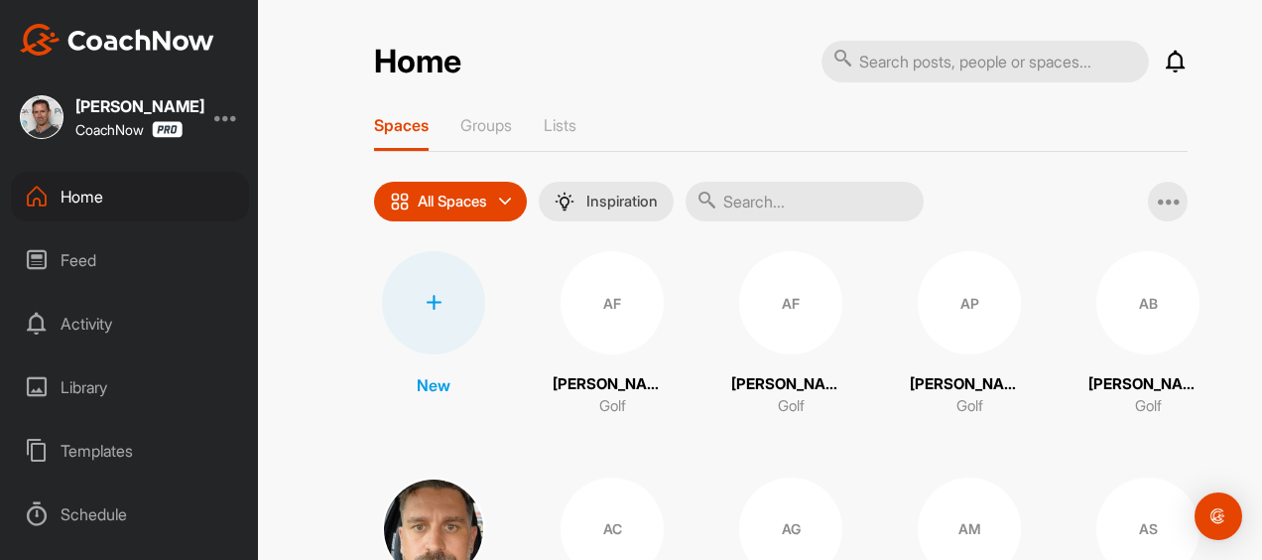
click at [1171, 66] on icon at bounding box center [1176, 62] width 24 height 24
